Goal: Task Accomplishment & Management: Manage account settings

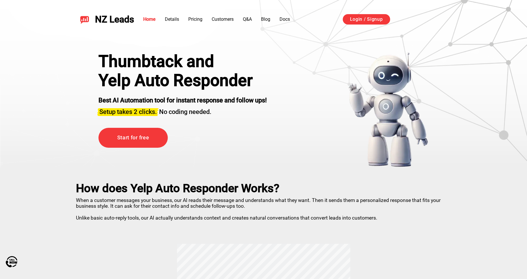
click at [398, 38] on header "NZ Leads Home Details Pricing Customers Q&A Blog Docs Login / Signup Sign in wi…" at bounding box center [263, 19] width 527 height 39
click at [378, 19] on link "Login / Signup" at bounding box center [366, 19] width 47 height 10
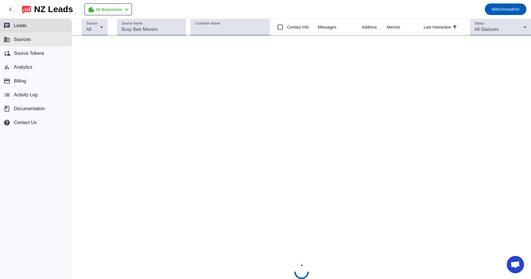
click at [34, 41] on button "business Sources" at bounding box center [36, 40] width 72 height 14
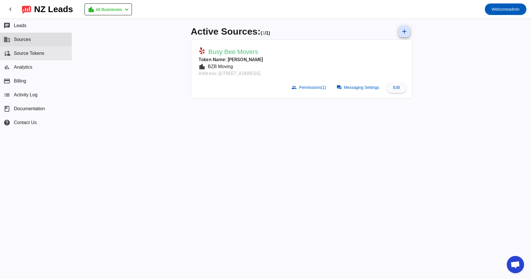
click at [40, 52] on span "Source Tokens" at bounding box center [29, 53] width 31 height 5
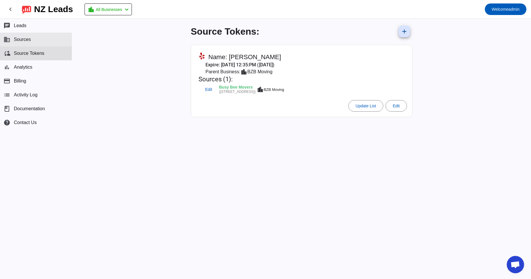
click at [38, 41] on button "business Sources" at bounding box center [36, 40] width 72 height 14
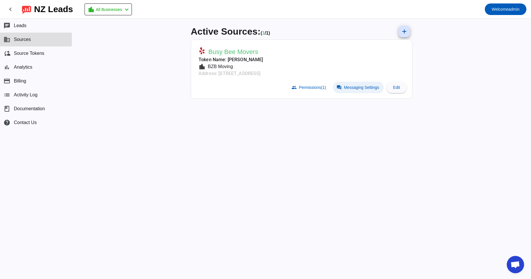
click at [338, 87] on mat-icon "forum" at bounding box center [339, 87] width 5 height 5
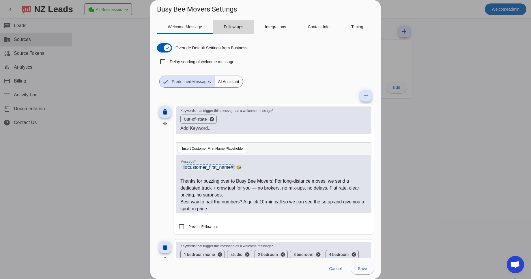
click at [231, 29] on span "Follow-ups" at bounding box center [234, 27] width 20 height 4
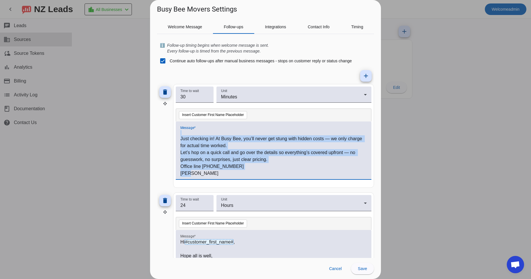
drag, startPoint x: 181, startPoint y: 134, endPoint x: 236, endPoint y: 194, distance: 80.9
click at [236, 177] on div "Hi #customer_first_name# , Just checking in! At Busy Bee, you’ll never get stun…" at bounding box center [274, 153] width 187 height 47
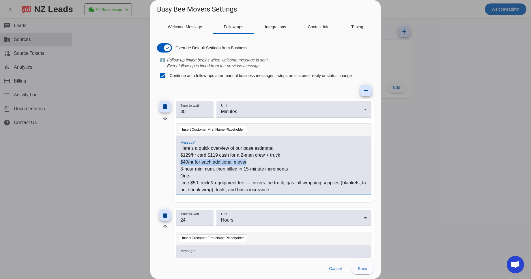
drag, startPoint x: 249, startPoint y: 163, endPoint x: 176, endPoint y: 162, distance: 72.8
click at [181, 162] on div "Here’s a quick overview of our base estimate: $129/hr card $119 cash for a 2-me…" at bounding box center [274, 168] width 187 height 47
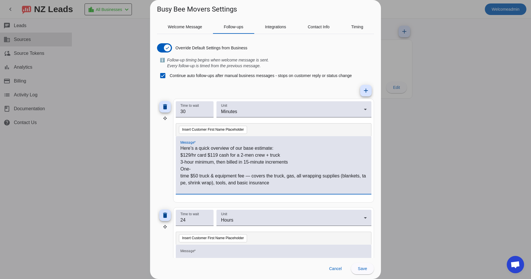
click at [177, 174] on div "Here’s a quick overview of our base estimate: $129/hr card $119 cash for a 2-me…" at bounding box center [274, 165] width 196 height 58
click at [181, 176] on p "One-time $50 truck & equipment fee — covers the truck, gas, all wrapping suppli…" at bounding box center [274, 176] width 187 height 21
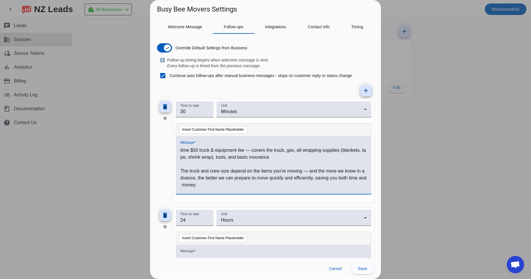
scroll to position [33, 0]
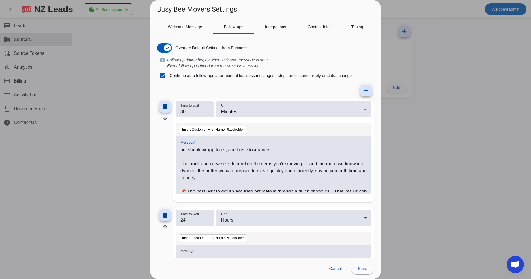
click at [285, 151] on p "One time $50 truck & equipment fee — covers the truck, gas, all wrapping suppli…" at bounding box center [274, 143] width 187 height 21
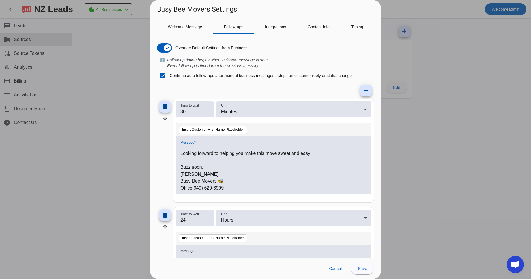
scroll to position [133, 0]
click at [362, 270] on span "Save" at bounding box center [362, 269] width 9 height 5
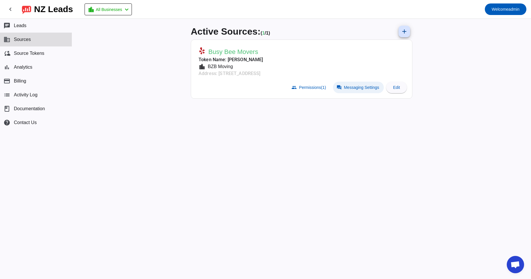
click at [355, 88] on span "Messaging Settings" at bounding box center [361, 87] width 35 height 5
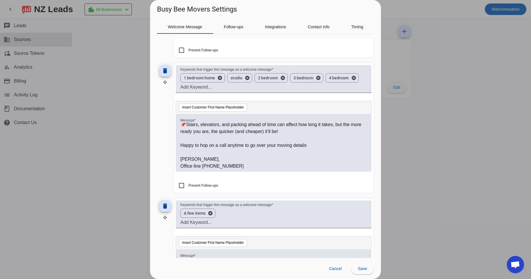
scroll to position [36, 0]
click at [236, 25] on span "Follow-ups" at bounding box center [234, 27] width 20 height 4
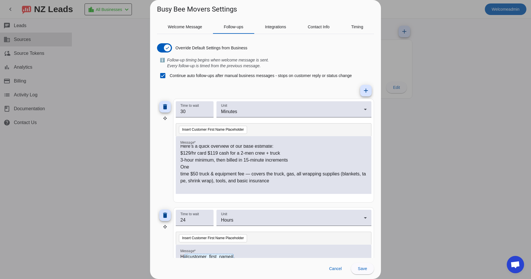
scroll to position [0, 0]
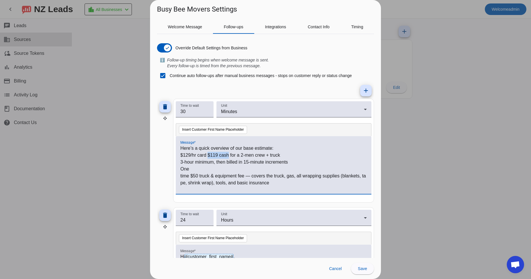
drag, startPoint x: 229, startPoint y: 156, endPoint x: 208, endPoint y: 156, distance: 20.5
click at [208, 156] on p "$129/hr card $119 cash for a 2-men crew + truck" at bounding box center [274, 155] width 187 height 7
click at [177, 156] on div "Here’s a quick overview of our base estimate: $129/hr card for a 2-men crew + t…" at bounding box center [274, 165] width 196 height 58
click at [181, 155] on p "$129/hr card for a 2-men crew + truck" at bounding box center [274, 155] width 187 height 7
paste div
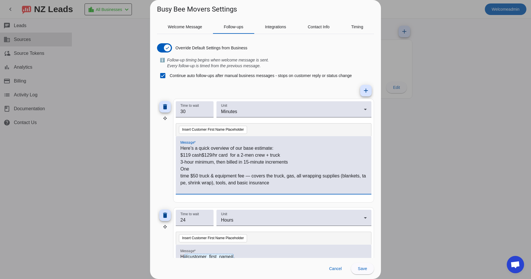
click at [203, 156] on p "$119 cash$129/hr card for a 2-men crew + truck" at bounding box center [274, 155] width 187 height 7
click at [218, 156] on p "$119 cash $129/hr card for a 2-men crew + truck" at bounding box center [274, 155] width 187 height 7
click at [202, 157] on p "$119 cash $129 card for a 2-men crew + truck" at bounding box center [274, 155] width 187 height 7
click at [180, 176] on div "Here’s a quick overview of our base estimate: $119 cash - $129 card for a 2-men…" at bounding box center [274, 165] width 196 height 58
click at [191, 171] on p "One time $50 truck & equipment fee — covers the truck, gas, all wrapping suppli…" at bounding box center [274, 176] width 187 height 21
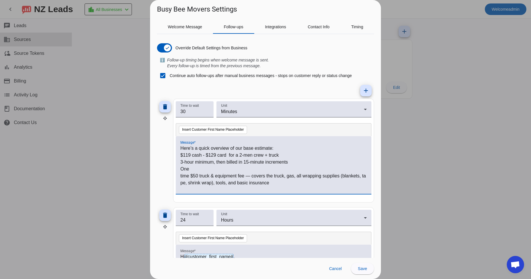
scroll to position [5, 0]
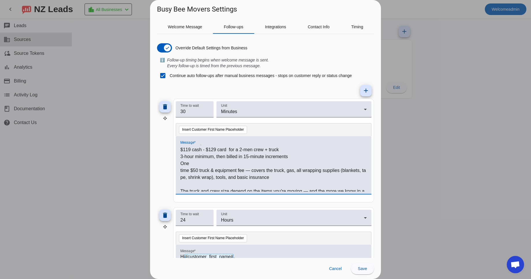
click at [253, 169] on p "One time $50 truck & equipment fee — covers the truck, gas, all wrapping suppli…" at bounding box center [274, 170] width 187 height 21
click at [226, 179] on p "One time $50 truck & equipment fee — ( covers the truck, gas, all wrapping supp…" at bounding box center [274, 170] width 187 height 21
click at [209, 177] on p "One time $50 truck & equipment fee — ( covers the truck, gas, all wrapping supp…" at bounding box center [274, 170] width 187 height 21
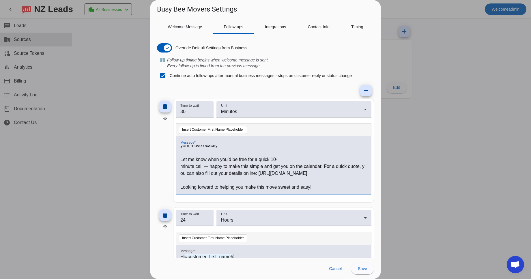
scroll to position [95, 0]
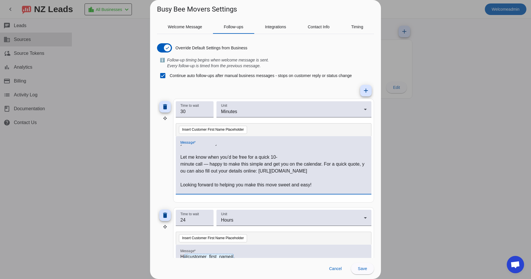
drag, startPoint x: 214, startPoint y: 178, endPoint x: 176, endPoint y: 157, distance: 42.5
click at [181, 157] on div "Here’s a quick overview of our base estimate: $119 cash - $129 card for a 2-men…" at bounding box center [274, 168] width 187 height 47
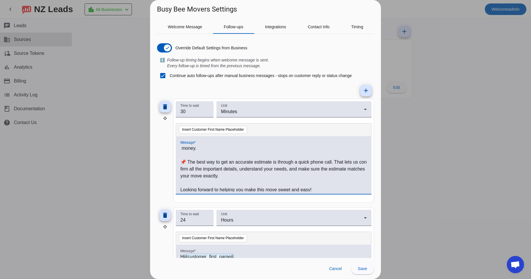
scroll to position [99, 0]
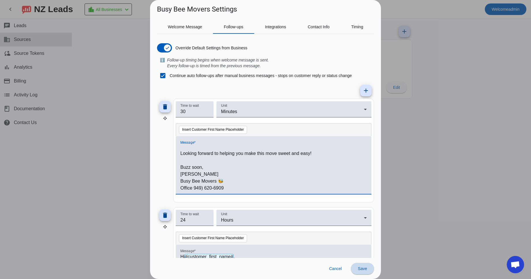
click at [365, 267] on span "Save" at bounding box center [362, 269] width 9 height 5
